Goal: Use online tool/utility

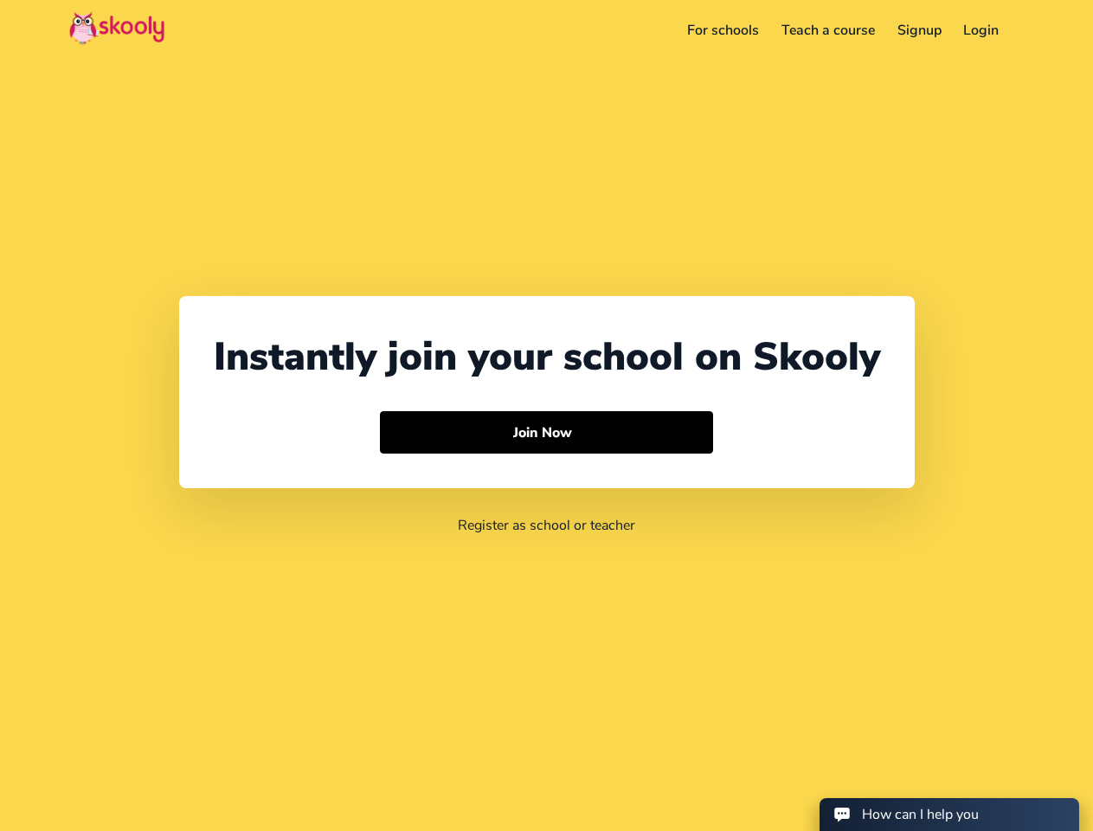
select select "1"
select select "[GEOGRAPHIC_DATA]"
select select "America/New_York"
select select "1"
select select "[GEOGRAPHIC_DATA]"
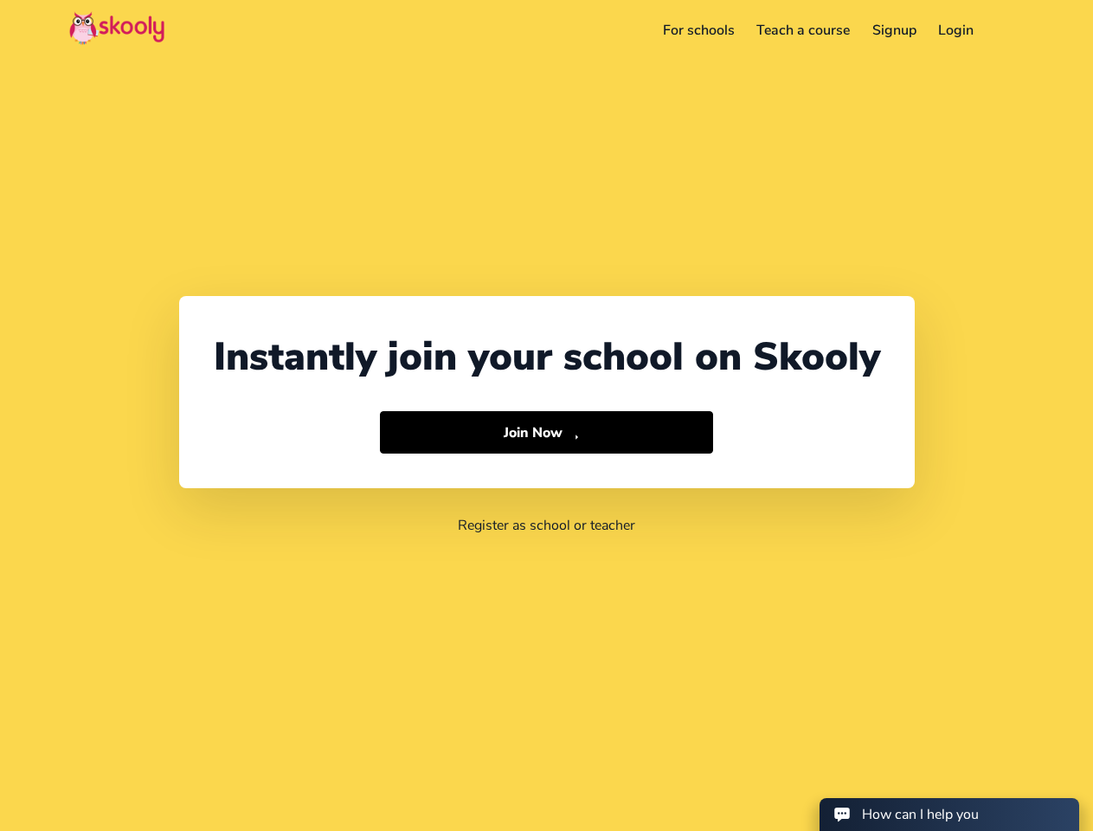
select select "America/New_York"
